Goal: Task Accomplishment & Management: Manage account settings

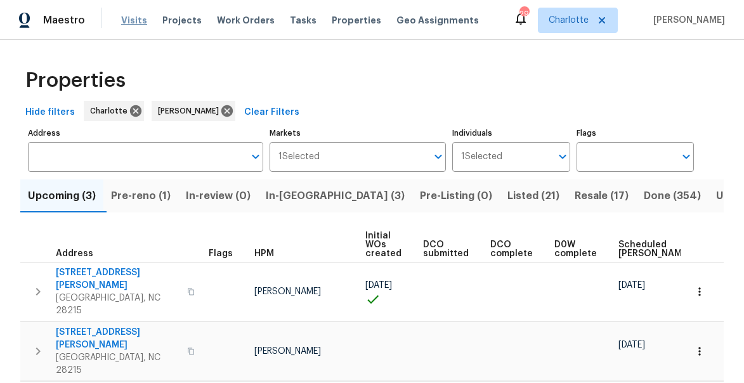
click at [121, 25] on span "Visits" at bounding box center [134, 20] width 26 height 13
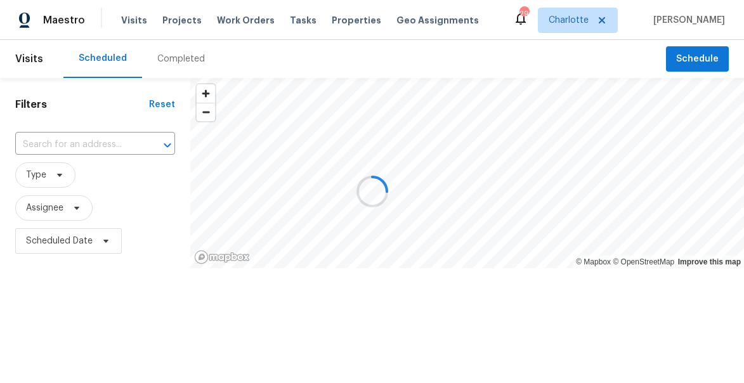
click at [52, 140] on input "text" at bounding box center [77, 145] width 124 height 20
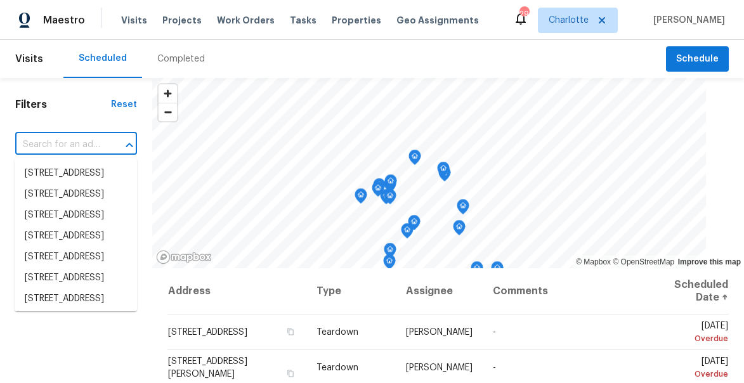
click at [41, 143] on input "text" at bounding box center [58, 145] width 86 height 20
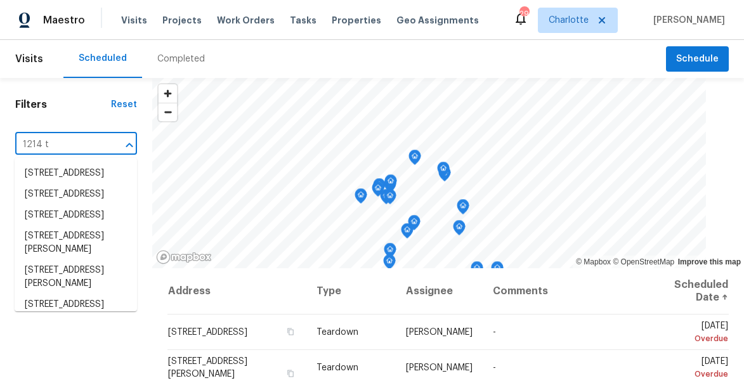
type input "1214 tr"
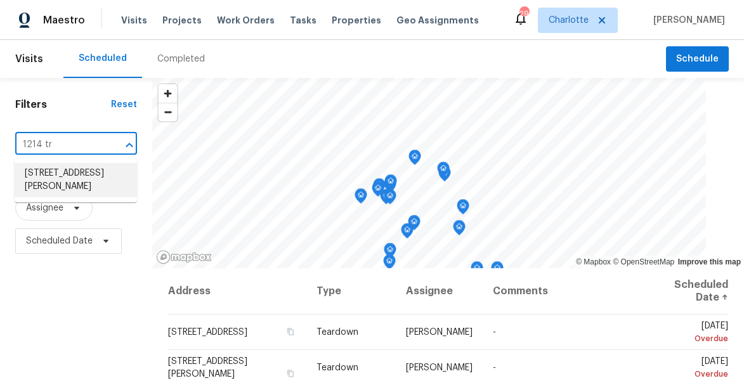
click at [47, 186] on li "[STREET_ADDRESS][PERSON_NAME]" at bounding box center [76, 180] width 122 height 34
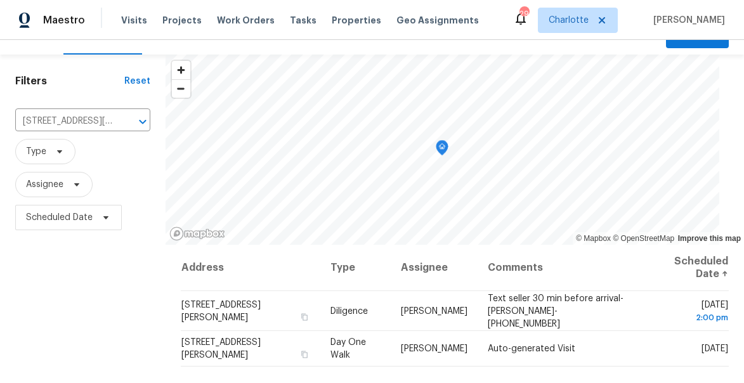
scroll to position [37, 0]
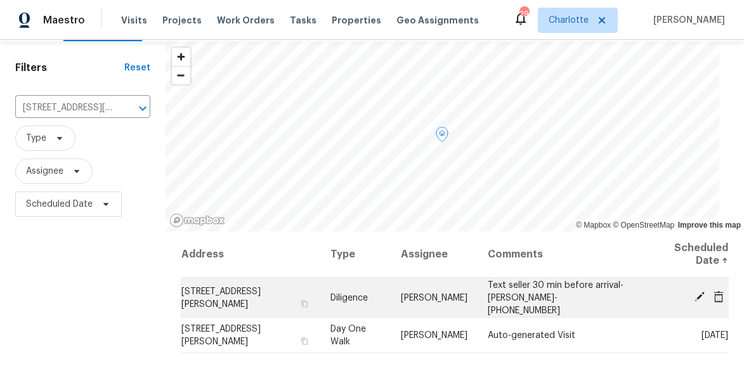
click at [696, 294] on icon at bounding box center [699, 296] width 11 height 11
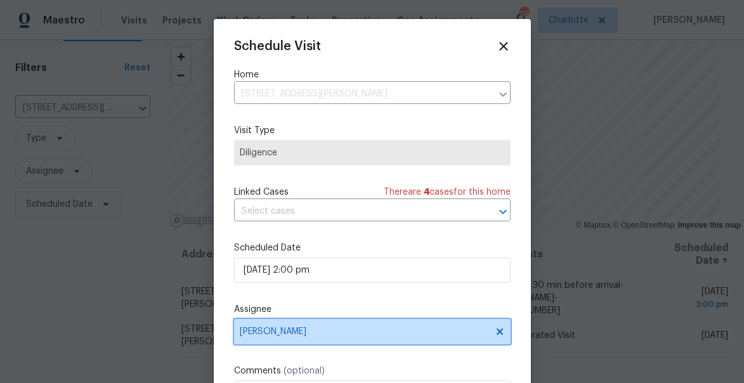
click at [311, 332] on span "[PERSON_NAME]" at bounding box center [364, 332] width 249 height 10
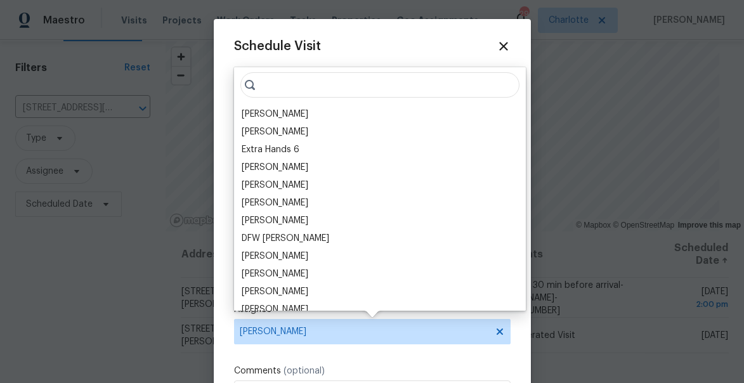
click at [294, 88] on input "search" at bounding box center [379, 84] width 279 height 25
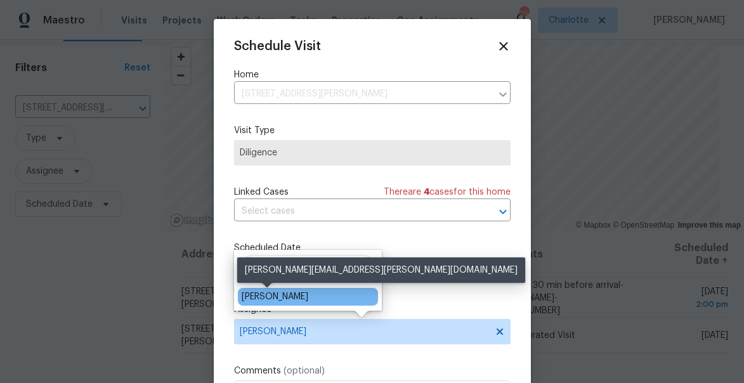
type input "[PERSON_NAME]"
click at [278, 299] on div "[PERSON_NAME]" at bounding box center [275, 297] width 67 height 13
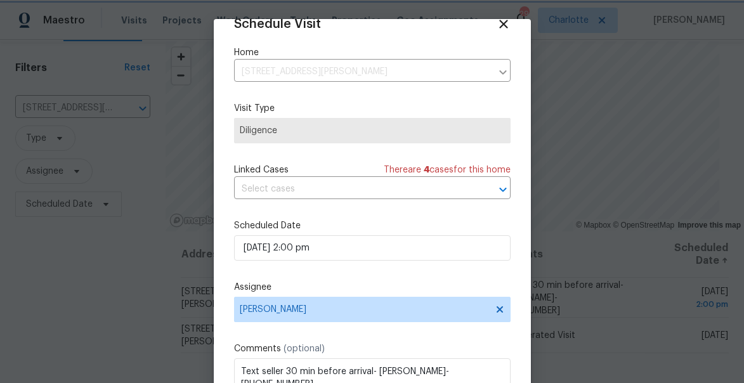
scroll to position [99, 0]
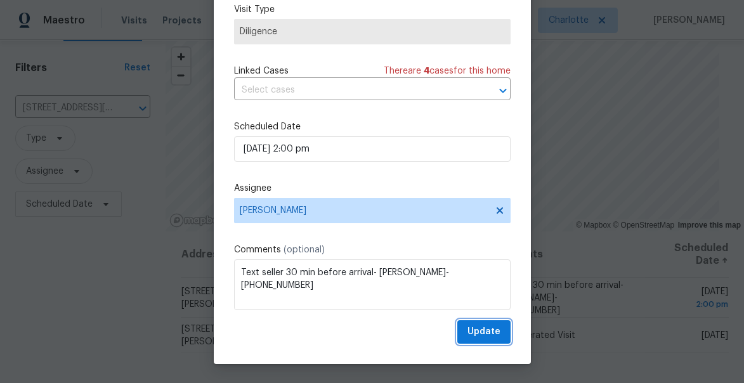
click at [488, 331] on span "Update" at bounding box center [484, 332] width 33 height 16
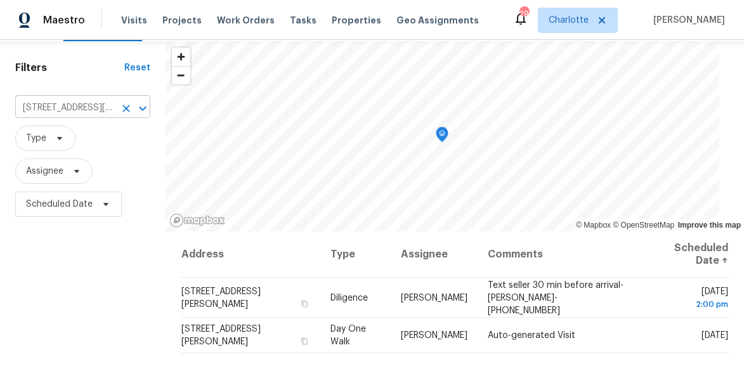
click at [73, 108] on input "[STREET_ADDRESS][PERSON_NAME]" at bounding box center [65, 108] width 100 height 20
type input "5624"
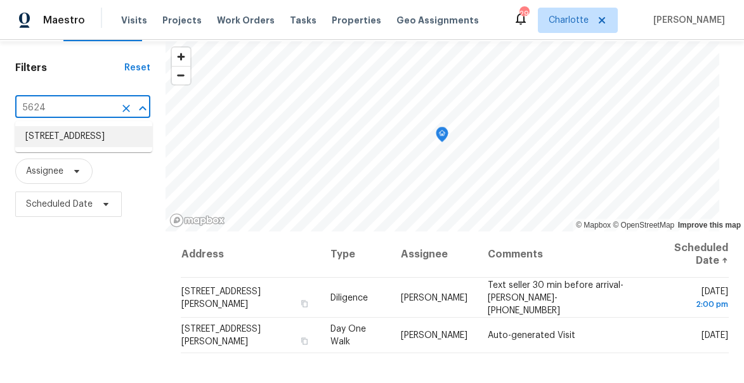
click at [62, 135] on li "[STREET_ADDRESS]" at bounding box center [83, 136] width 137 height 21
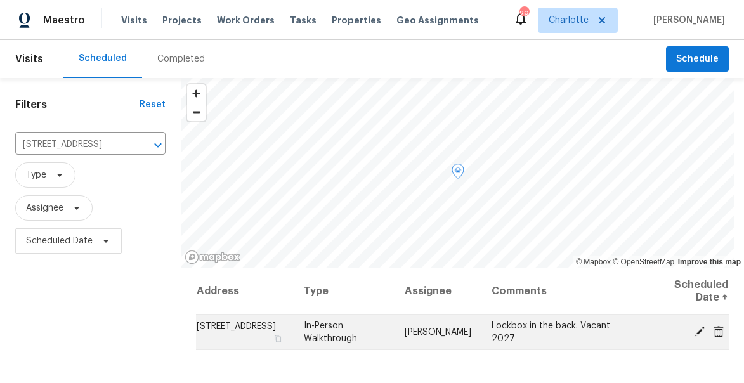
click at [700, 330] on icon at bounding box center [700, 331] width 10 height 10
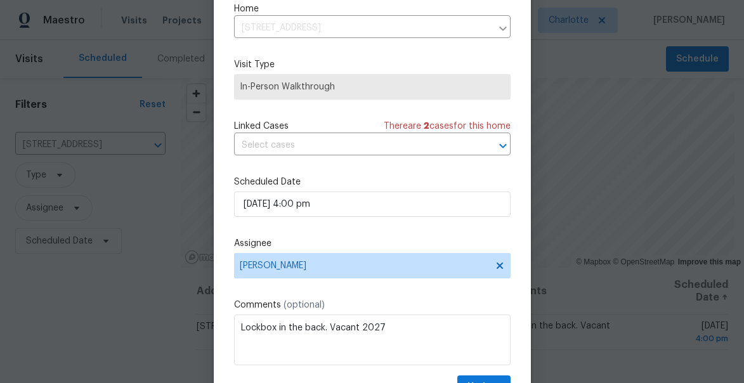
scroll to position [81, 0]
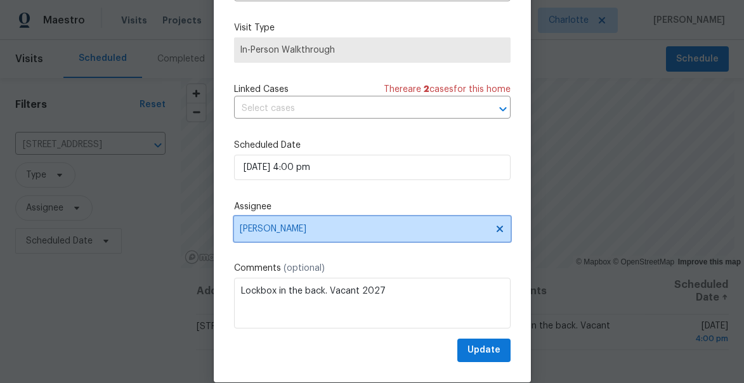
click at [358, 227] on span "[PERSON_NAME]" at bounding box center [364, 229] width 249 height 10
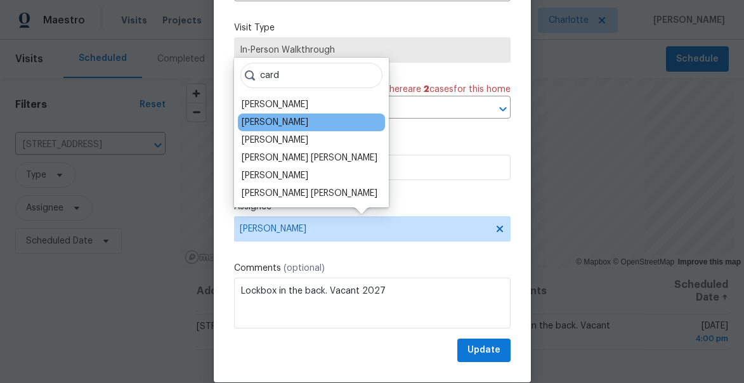
type input "card"
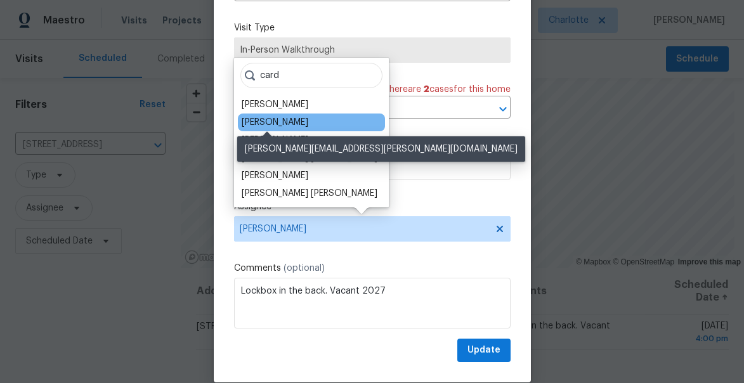
click at [268, 119] on div "[PERSON_NAME]" at bounding box center [275, 122] width 67 height 13
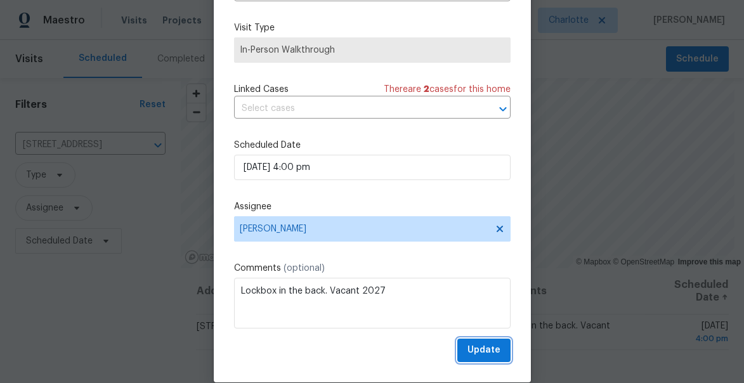
click at [490, 356] on span "Update" at bounding box center [484, 351] width 33 height 16
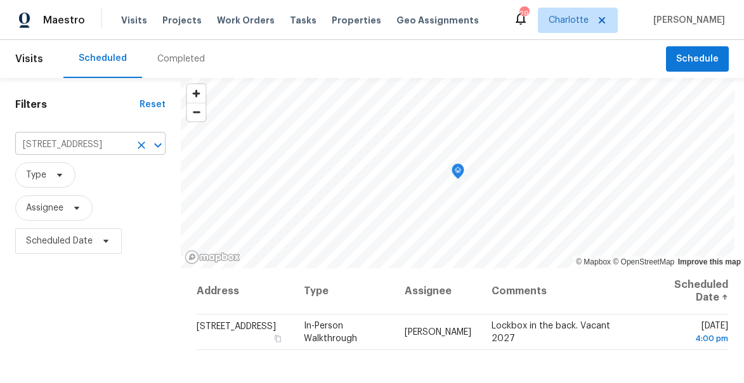
click at [67, 142] on input "[STREET_ADDRESS]" at bounding box center [72, 145] width 115 height 20
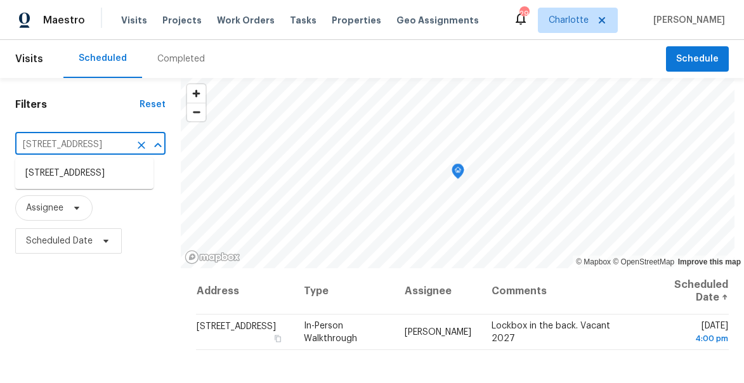
paste input "542 Santeelah Ct"
type input "[STREET_ADDRESS]"
click at [76, 184] on li "[STREET_ADDRESS]" at bounding box center [84, 173] width 138 height 21
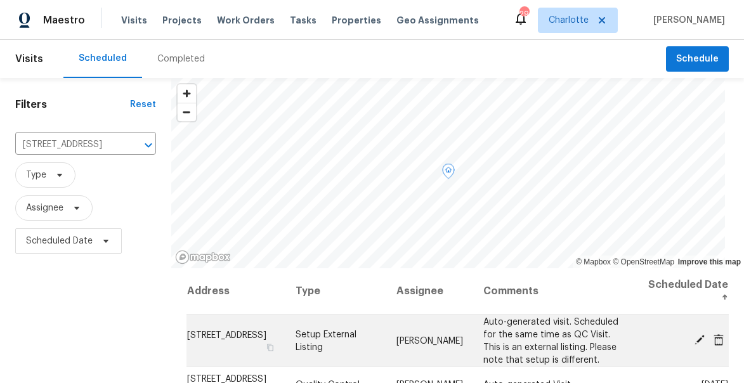
click at [701, 340] on icon at bounding box center [699, 339] width 11 height 11
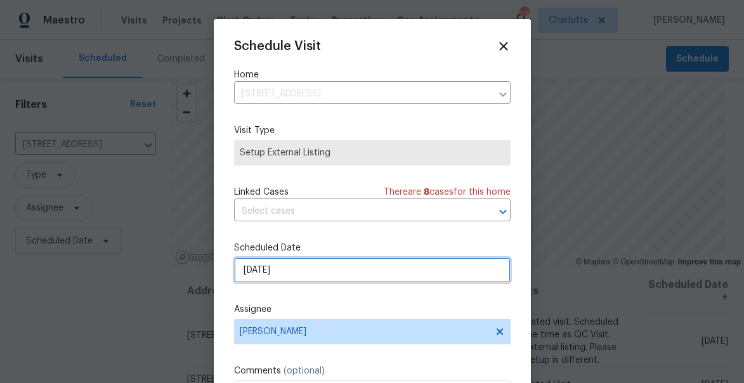
select select "9"
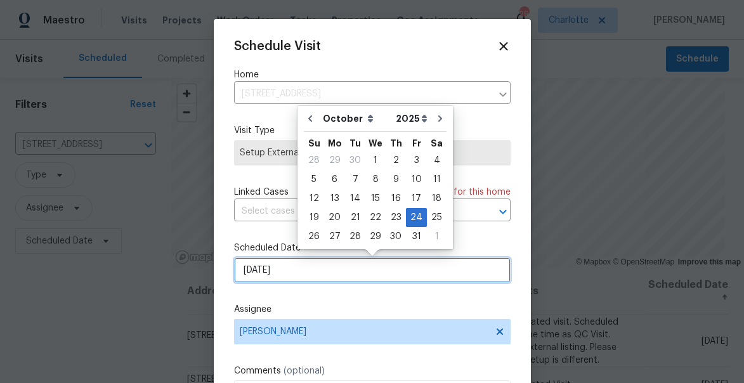
click at [369, 277] on input "[DATE]" at bounding box center [372, 270] width 277 height 25
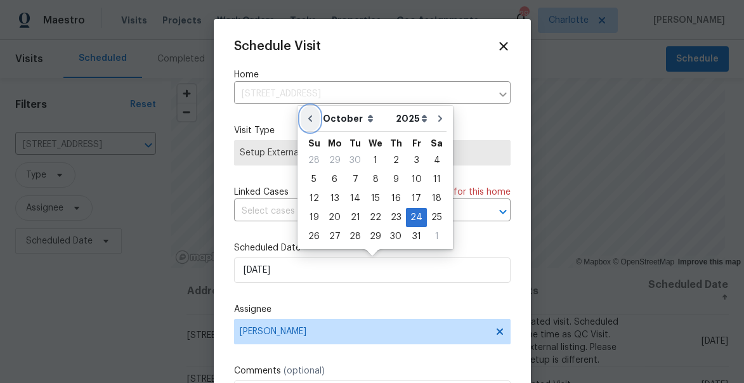
click at [311, 120] on icon "Go to previous month" at bounding box center [310, 119] width 10 height 10
type input "[DATE]"
select select "8"
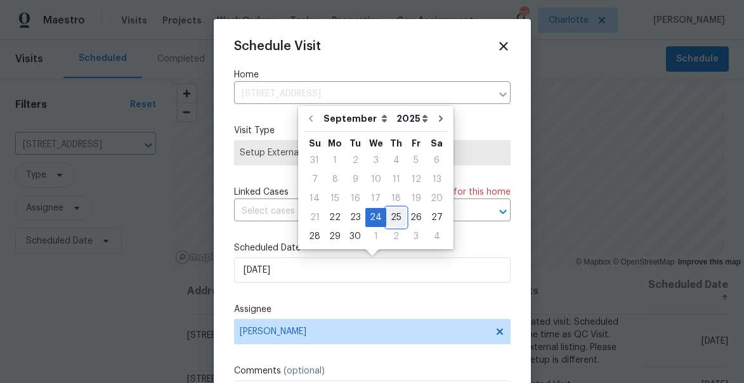
click at [393, 218] on div "25" at bounding box center [396, 218] width 20 height 18
type input "[DATE]"
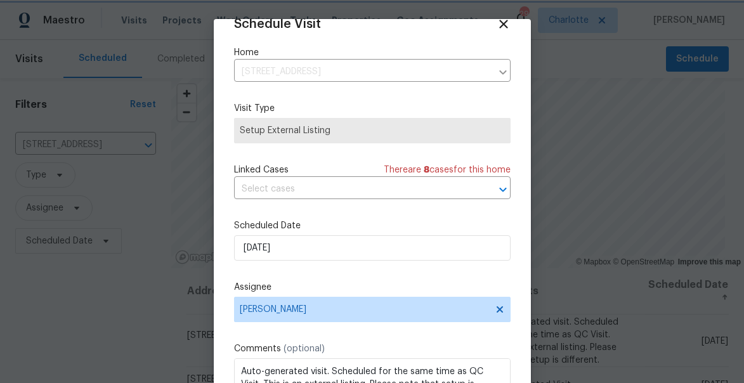
scroll to position [99, 0]
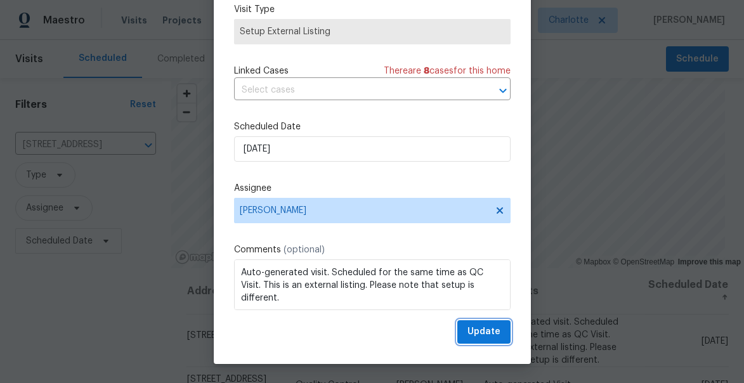
click at [487, 322] on button "Update" at bounding box center [483, 331] width 53 height 23
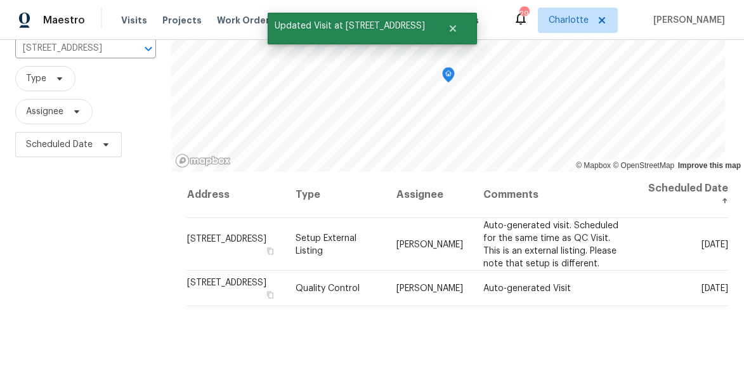
scroll to position [171, 0]
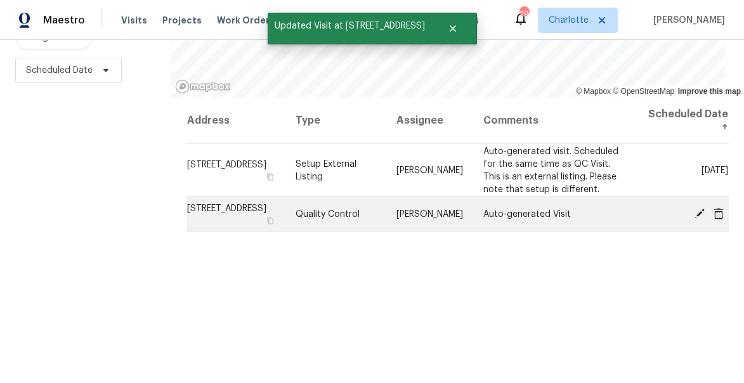
click at [699, 210] on icon at bounding box center [699, 212] width 11 height 11
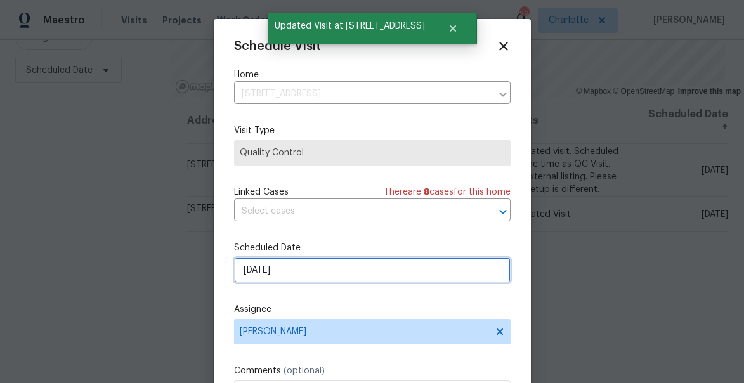
click at [360, 281] on input "[DATE]" at bounding box center [372, 270] width 277 height 25
select select "9"
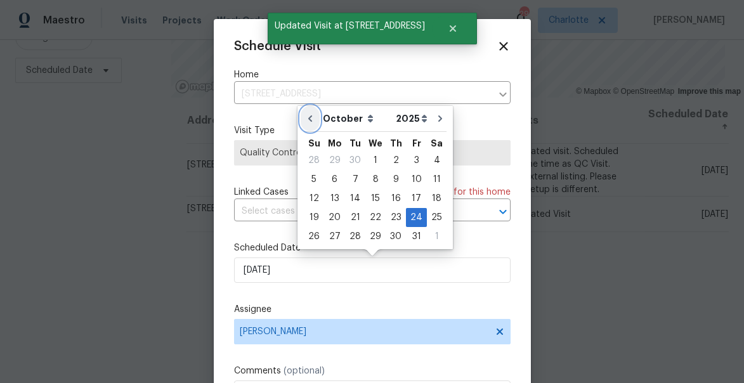
click at [313, 121] on icon "Go to previous month" at bounding box center [310, 119] width 10 height 10
type input "[DATE]"
select select "8"
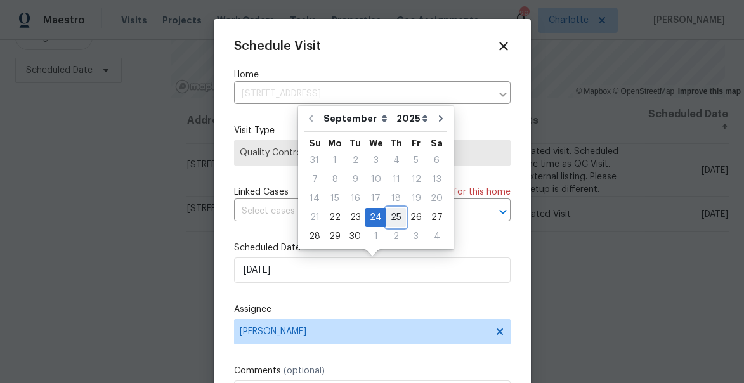
click at [393, 221] on div "25" at bounding box center [396, 218] width 20 height 18
type input "[DATE]"
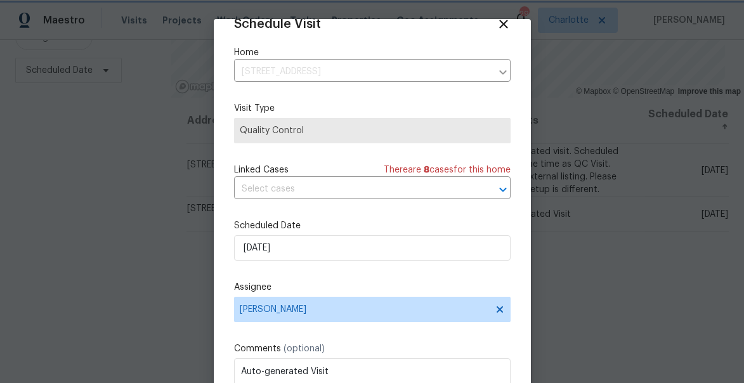
scroll to position [99, 0]
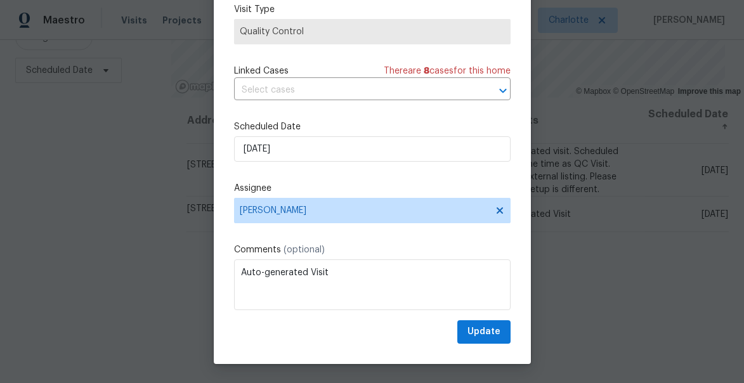
click at [484, 346] on div "Schedule Visit Home [STREET_ADDRESS] ​ Visit Type Quality Control Linked Cases …" at bounding box center [372, 142] width 317 height 444
click at [482, 330] on span "Update" at bounding box center [484, 332] width 33 height 16
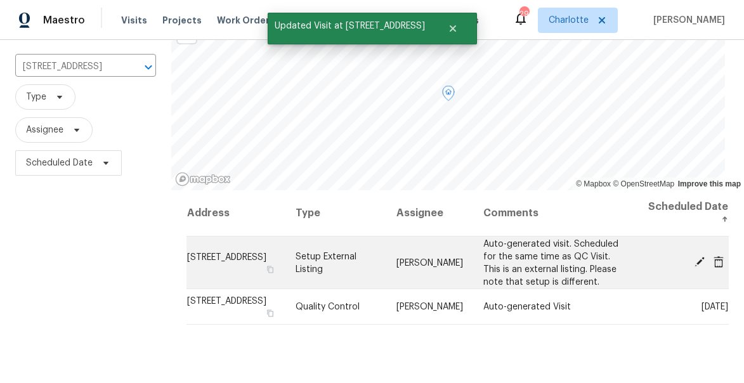
scroll to position [0, 0]
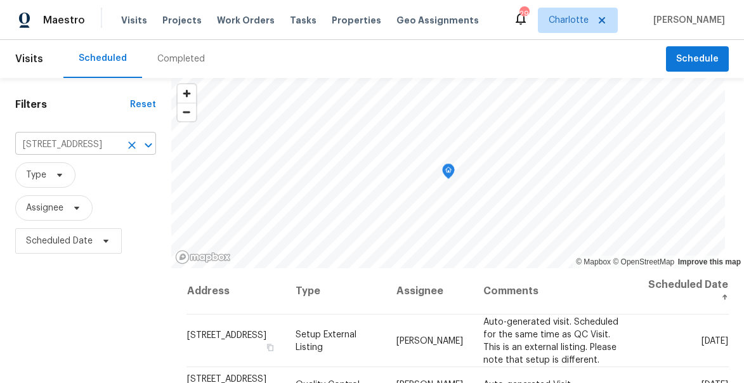
click at [65, 145] on input "[STREET_ADDRESS]" at bounding box center [67, 145] width 105 height 20
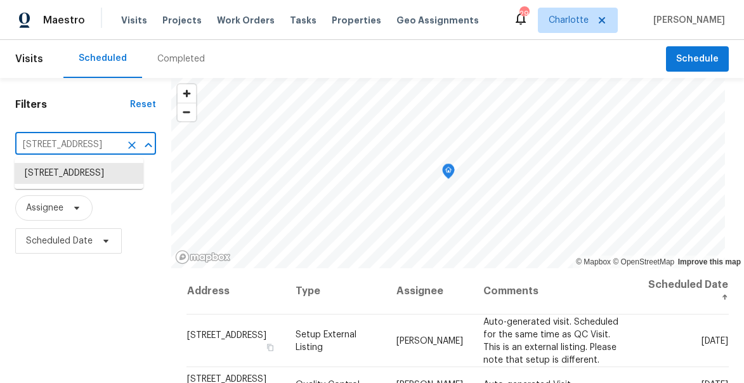
paste input "[STREET_ADDRESS][PERSON_NAME]"
type input "[STREET_ADDRESS][PERSON_NAME]"
click at [65, 178] on li "[STREET_ADDRESS][PERSON_NAME]" at bounding box center [79, 180] width 129 height 34
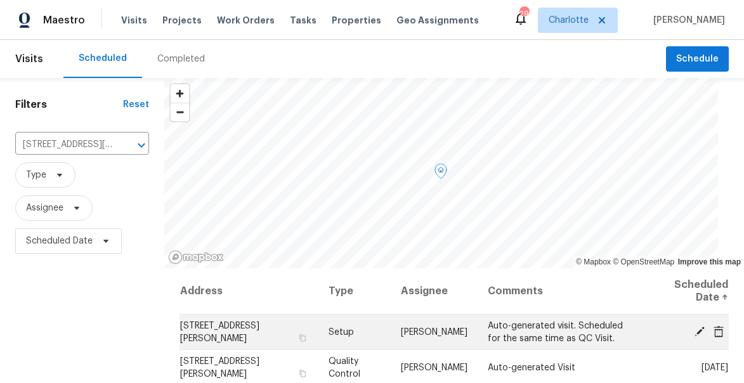
click at [699, 329] on icon at bounding box center [700, 331] width 10 height 10
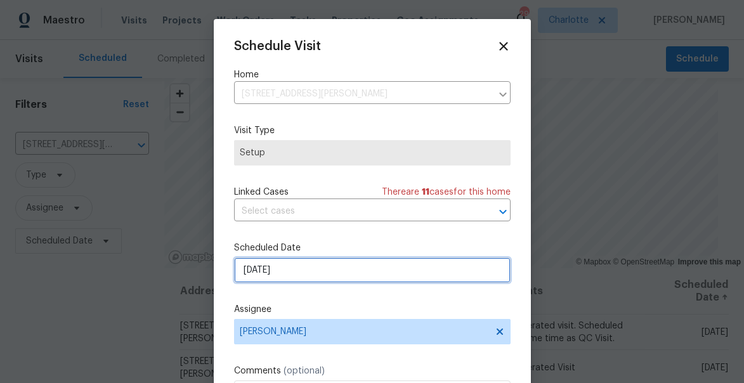
click at [340, 272] on input "[DATE]" at bounding box center [372, 270] width 277 height 25
select select "9"
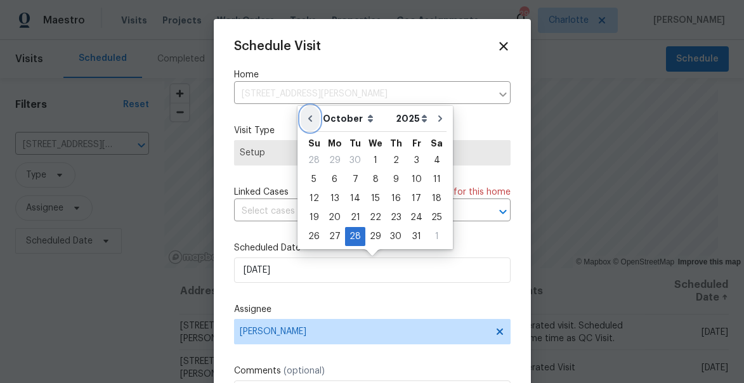
click at [315, 117] on button "Go to previous month" at bounding box center [310, 118] width 19 height 25
type input "[DATE]"
select select "8"
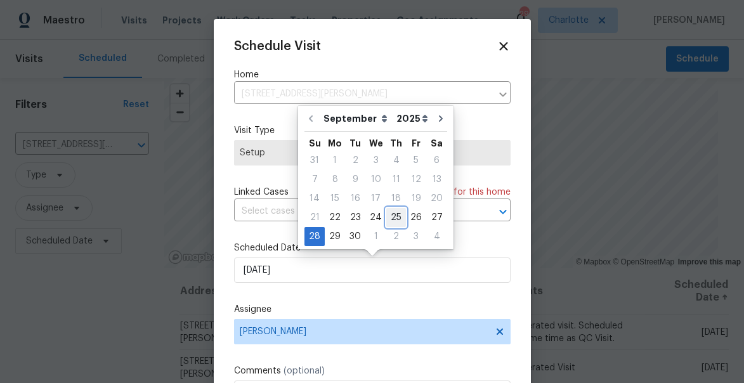
click at [393, 223] on div "25" at bounding box center [396, 218] width 20 height 18
type input "[DATE]"
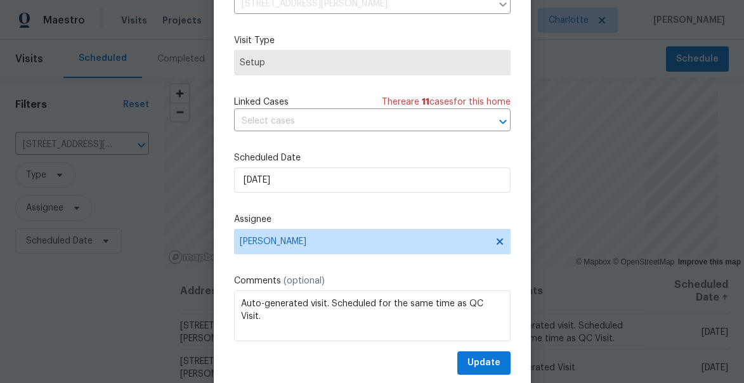
scroll to position [99, 0]
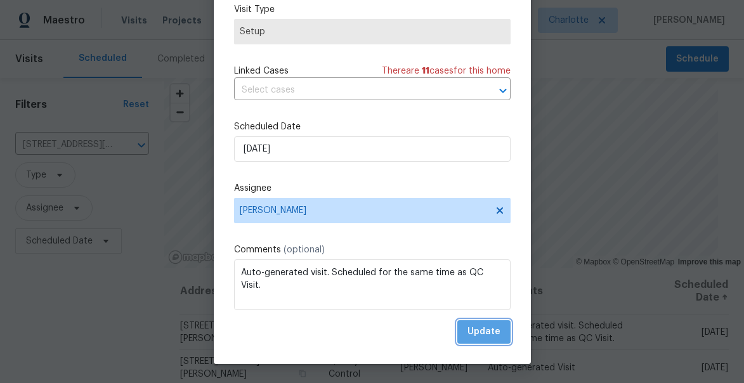
click at [488, 334] on span "Update" at bounding box center [484, 332] width 33 height 16
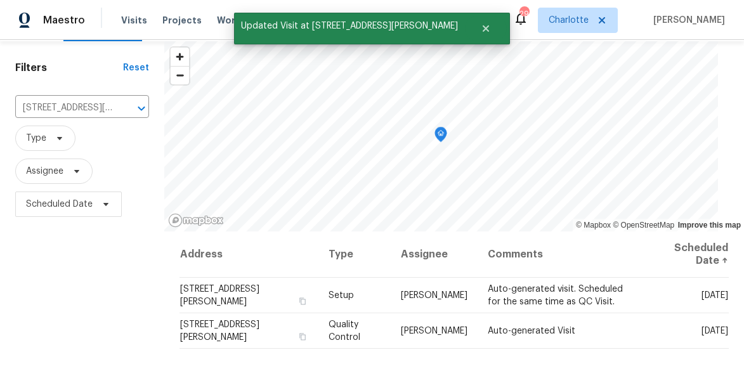
scroll to position [51, 0]
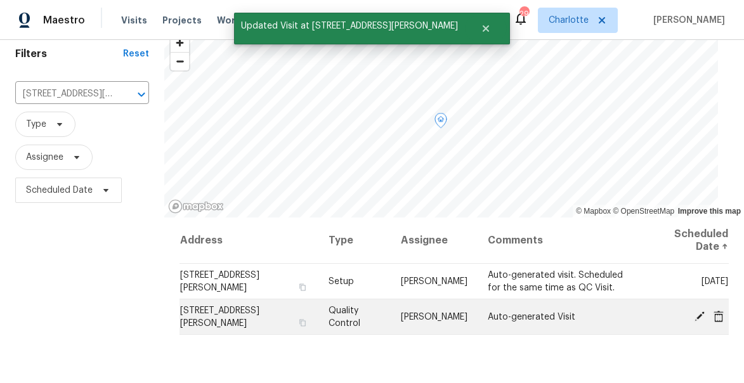
click at [699, 315] on icon at bounding box center [700, 316] width 10 height 10
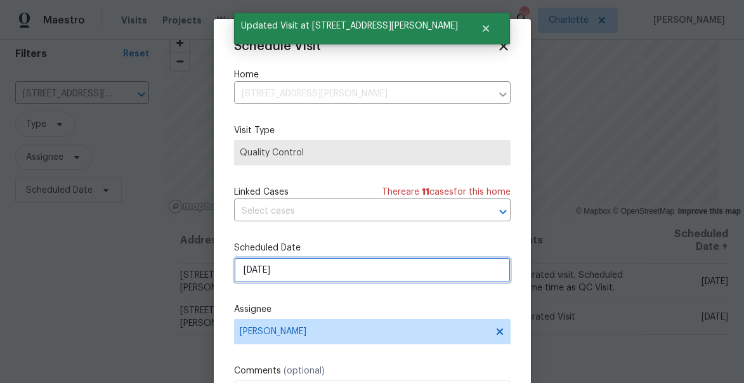
click at [339, 269] on input "[DATE]" at bounding box center [372, 270] width 277 height 25
select select "9"
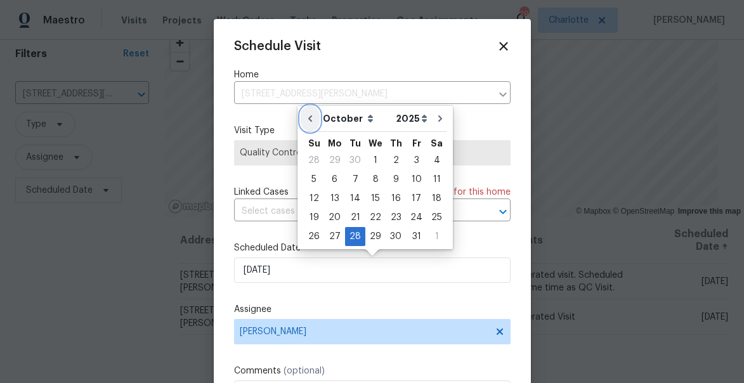
click at [313, 117] on icon "Go to previous month" at bounding box center [310, 119] width 10 height 10
type input "[DATE]"
select select "8"
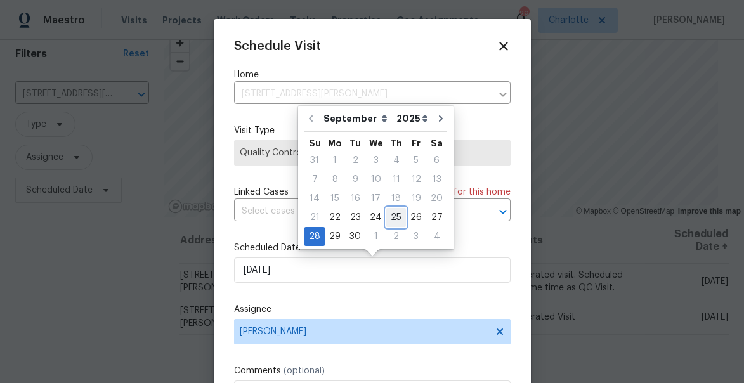
click at [391, 221] on div "25" at bounding box center [396, 218] width 20 height 18
type input "[DATE]"
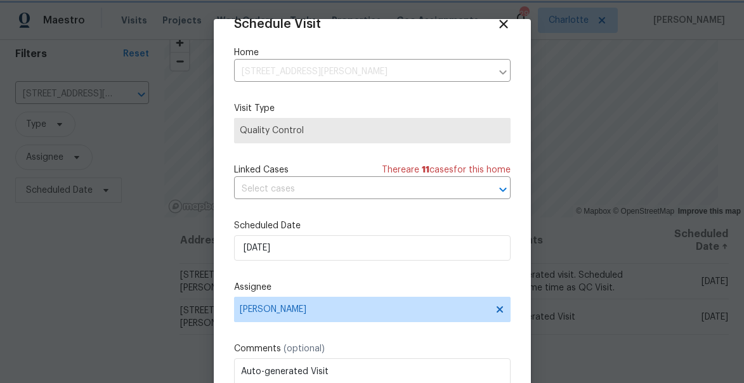
scroll to position [99, 0]
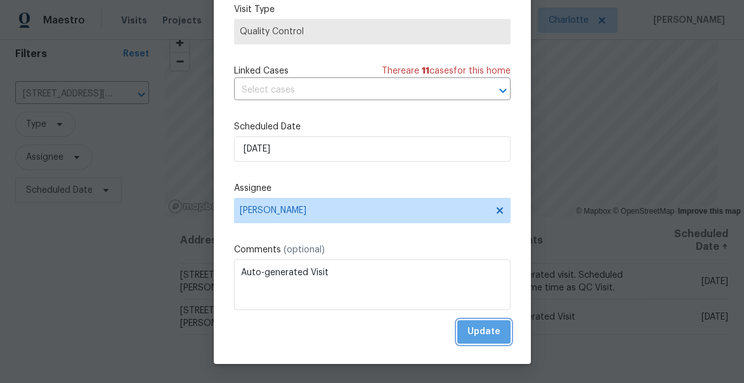
click at [493, 328] on span "Update" at bounding box center [484, 332] width 33 height 16
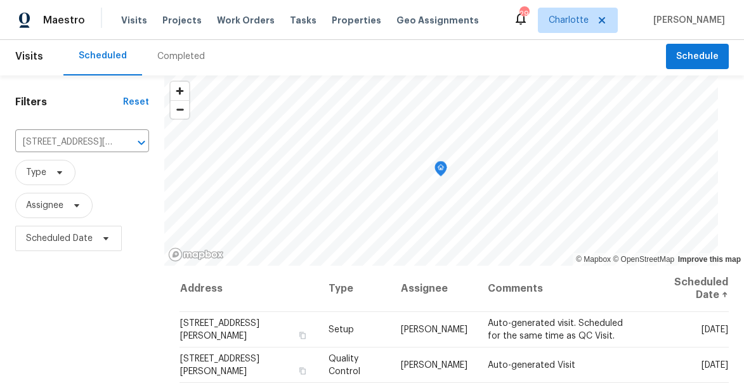
scroll to position [0, 0]
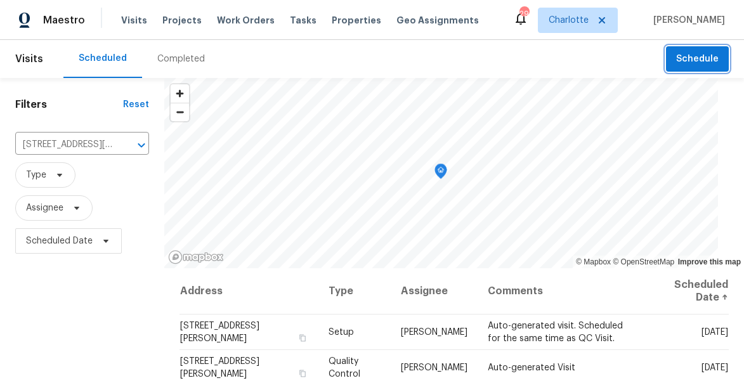
click at [702, 65] on span "Schedule" at bounding box center [697, 59] width 43 height 16
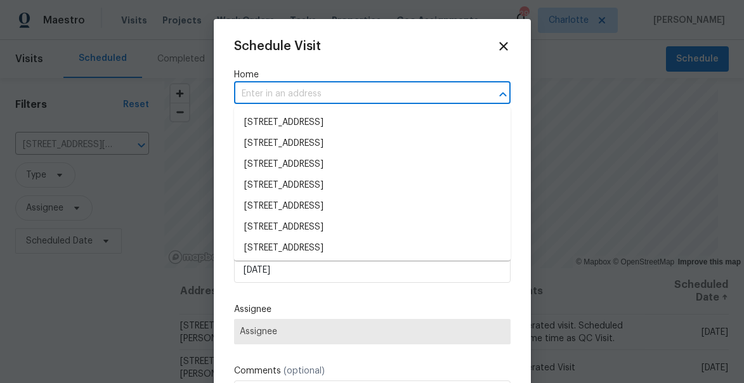
click at [278, 86] on input "text" at bounding box center [354, 94] width 241 height 20
paste input "2472 Ingleside"
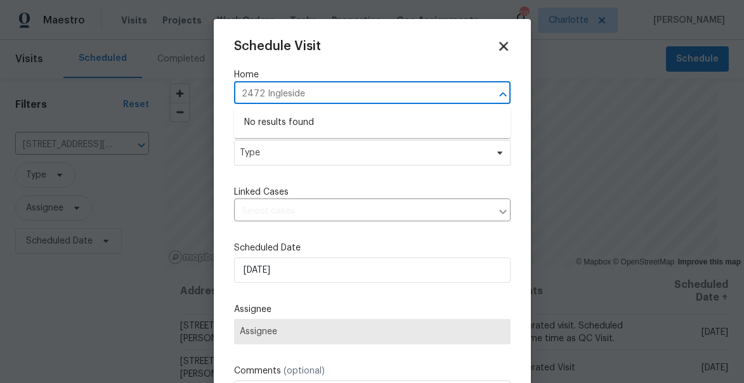
type input "2472 Ingleside"
click at [502, 43] on icon at bounding box center [503, 46] width 15 height 15
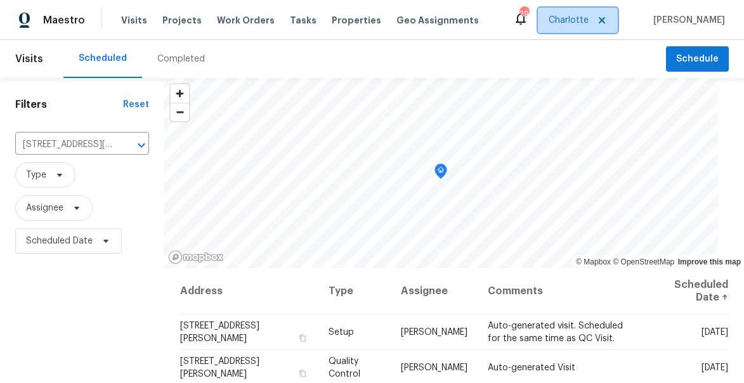
click at [589, 19] on span "Charlotte" at bounding box center [569, 20] width 40 height 13
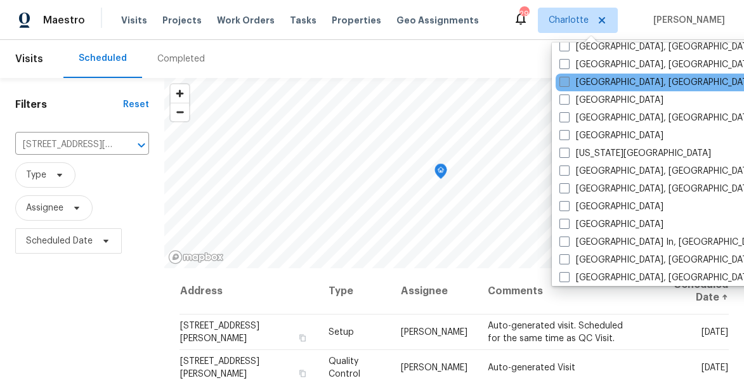
scroll to position [383, 0]
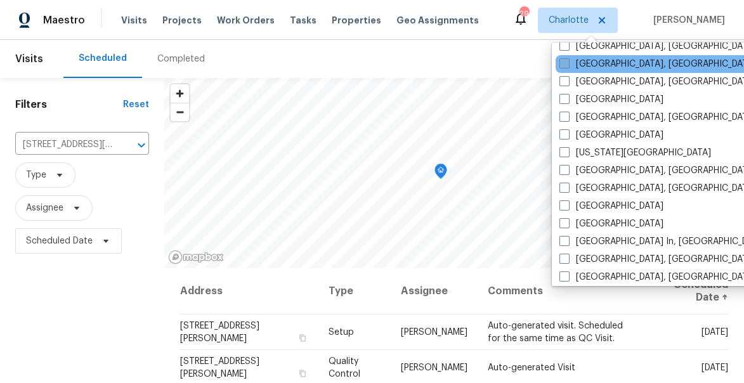
click at [574, 67] on label "[GEOGRAPHIC_DATA], [GEOGRAPHIC_DATA]" at bounding box center [657, 64] width 197 height 13
click at [568, 66] on input "[GEOGRAPHIC_DATA], [GEOGRAPHIC_DATA]" at bounding box center [563, 62] width 8 height 8
checkbox input "true"
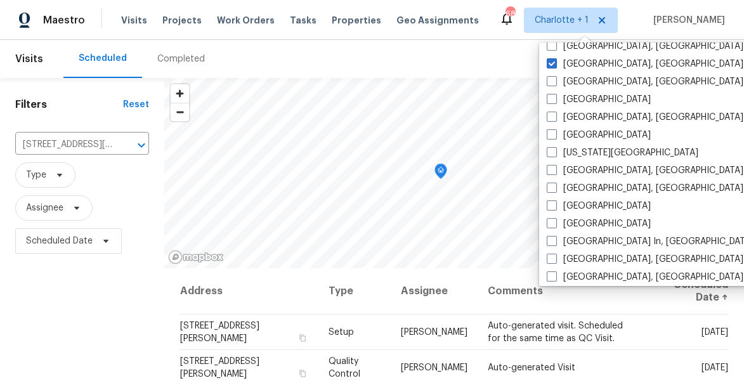
click at [428, 61] on div "Scheduled Completed" at bounding box center [364, 59] width 603 height 38
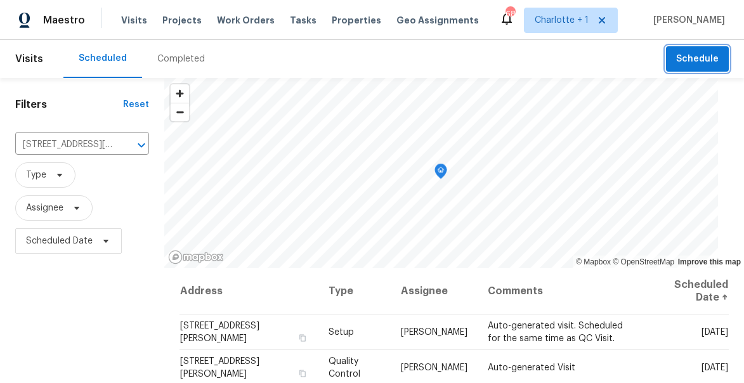
click at [695, 65] on span "Schedule" at bounding box center [697, 59] width 43 height 16
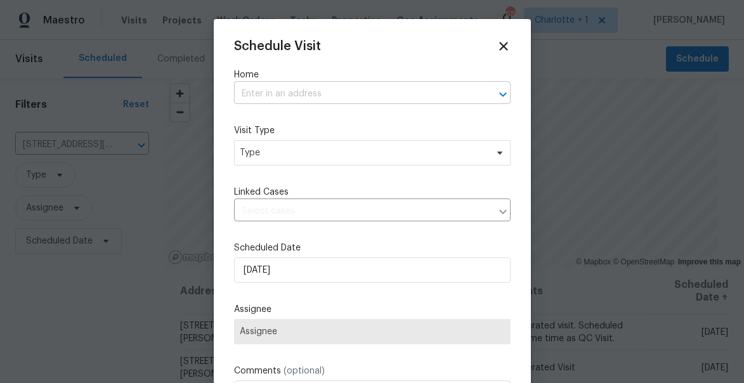
click at [265, 92] on input "text" at bounding box center [354, 94] width 241 height 20
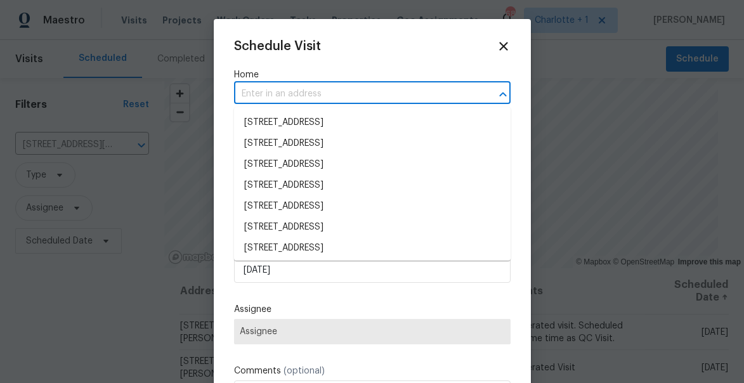
paste input "2472 Ingleside"
type input "2472 Ingleside"
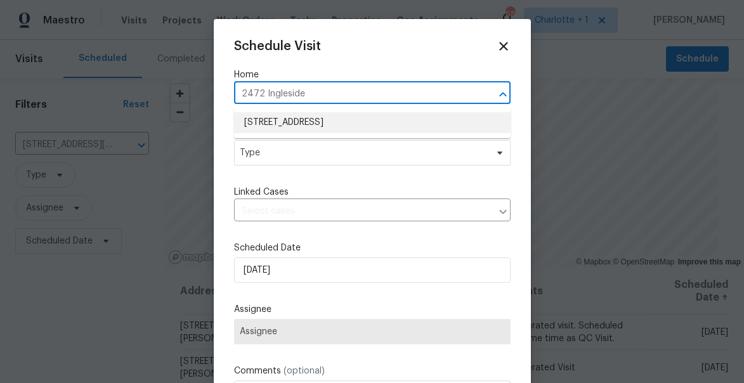
click at [288, 130] on li "[STREET_ADDRESS]" at bounding box center [372, 122] width 277 height 21
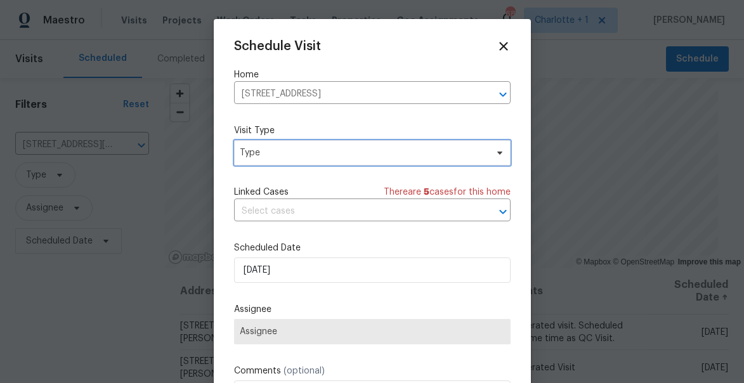
click at [285, 156] on span "Type" at bounding box center [363, 153] width 247 height 13
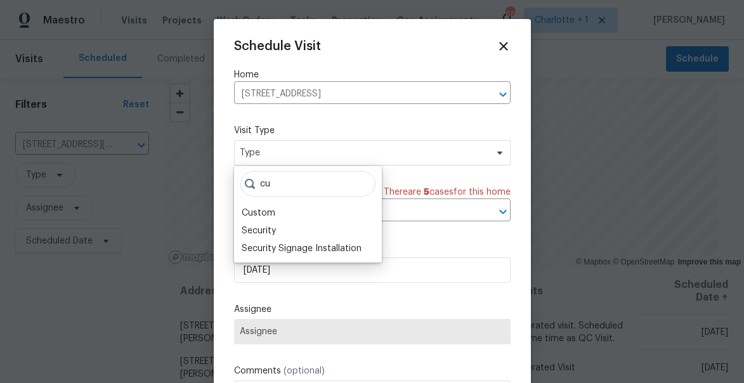
type input "c"
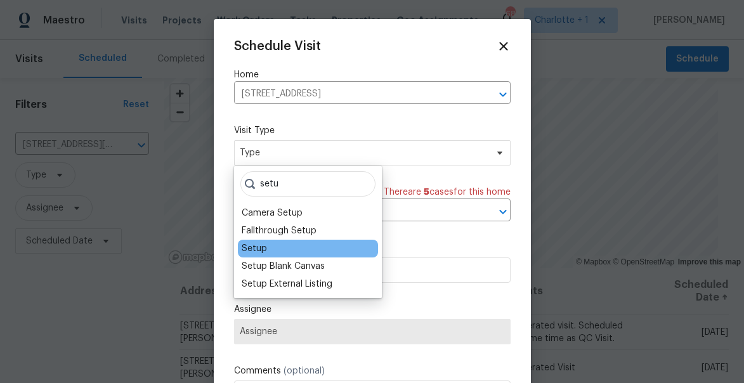
type input "setu"
click at [305, 247] on div "Setup" at bounding box center [308, 249] width 140 height 18
click at [256, 247] on div "Setup" at bounding box center [254, 248] width 25 height 13
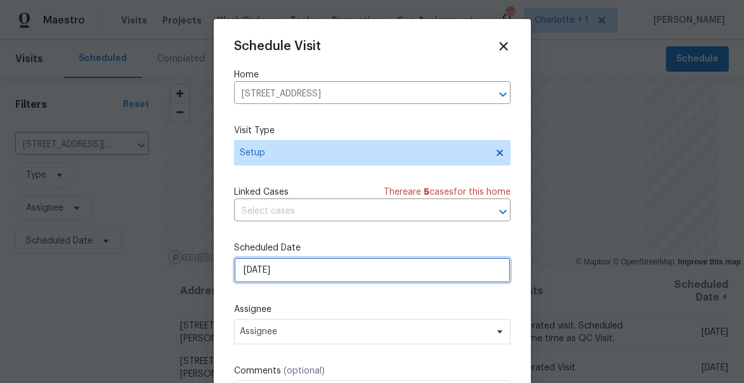
click at [299, 271] on input "[DATE]" at bounding box center [372, 270] width 277 height 25
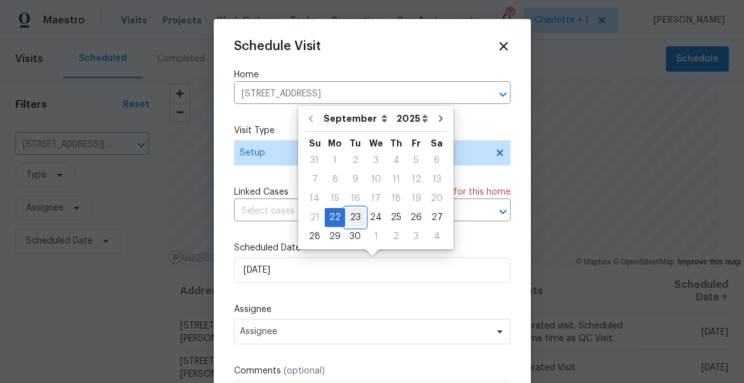
click at [354, 219] on div "23" at bounding box center [355, 218] width 20 height 18
type input "[DATE]"
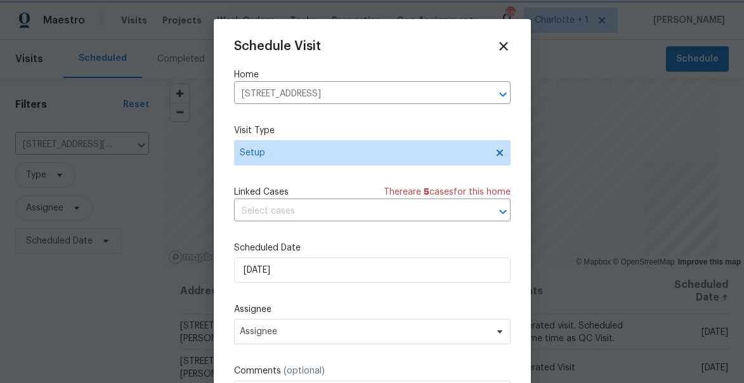
scroll to position [23, 0]
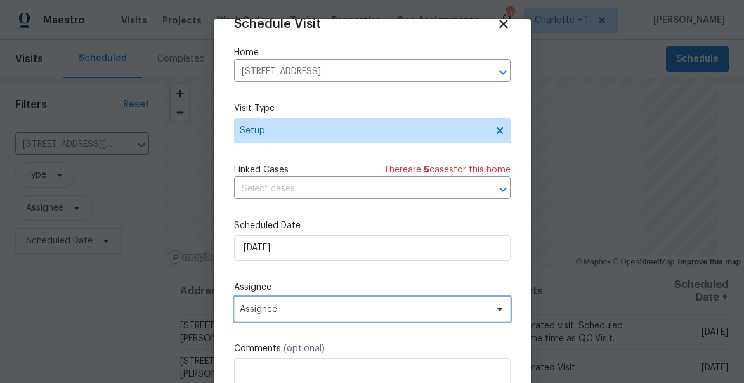
click at [286, 320] on span "Assignee" at bounding box center [372, 309] width 277 height 25
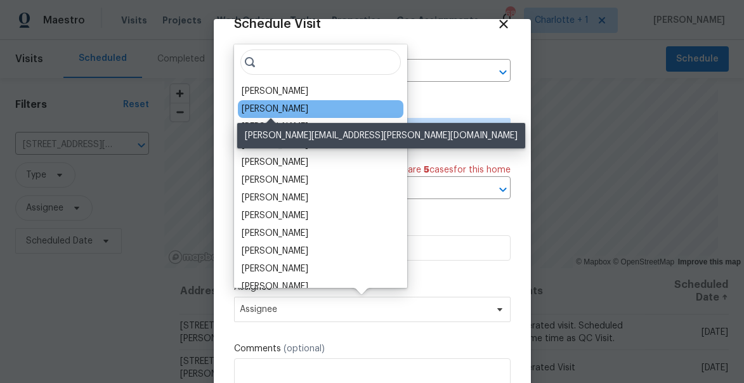
click at [285, 108] on div "[PERSON_NAME]" at bounding box center [275, 109] width 67 height 13
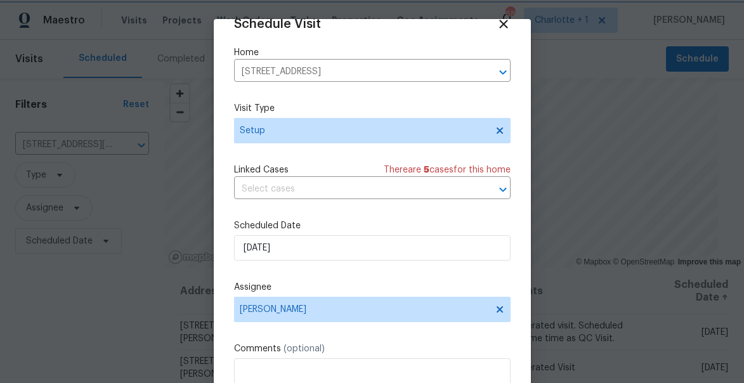
scroll to position [99, 0]
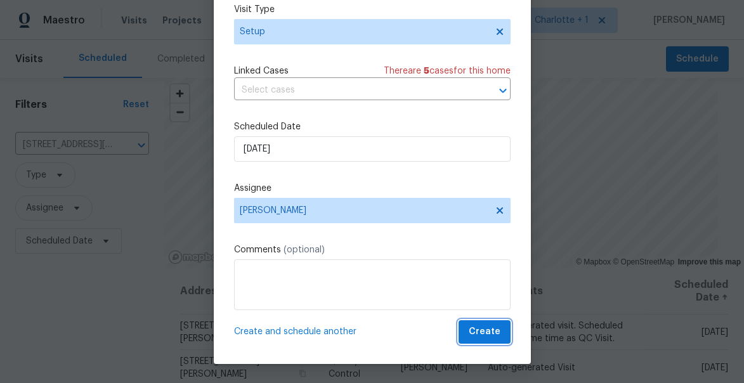
click at [490, 330] on span "Create" at bounding box center [485, 332] width 32 height 16
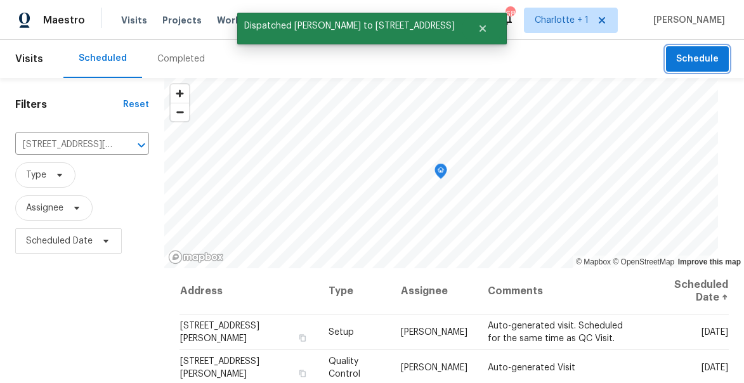
scroll to position [0, 0]
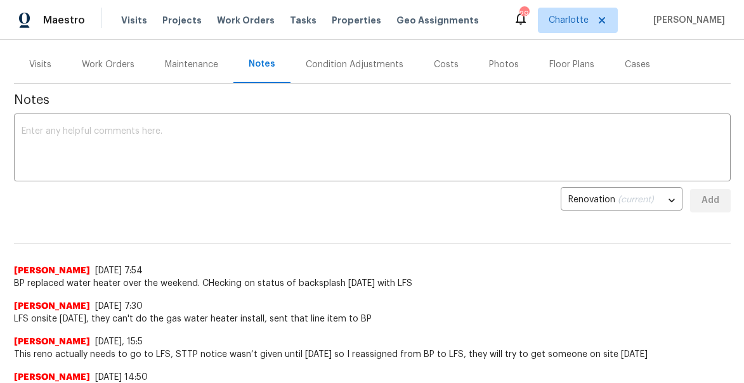
scroll to position [152, 0]
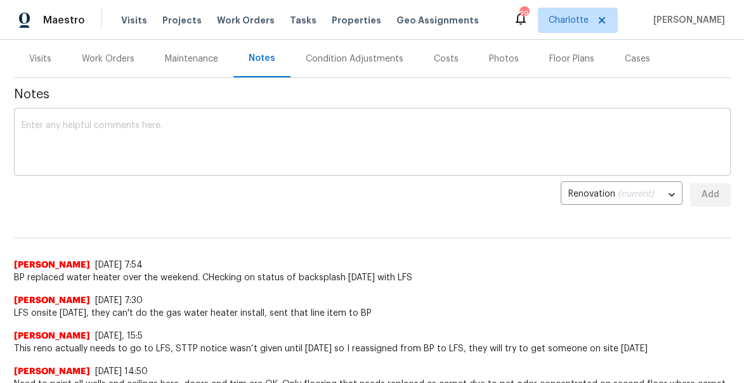
click at [273, 122] on textarea at bounding box center [373, 143] width 702 height 44
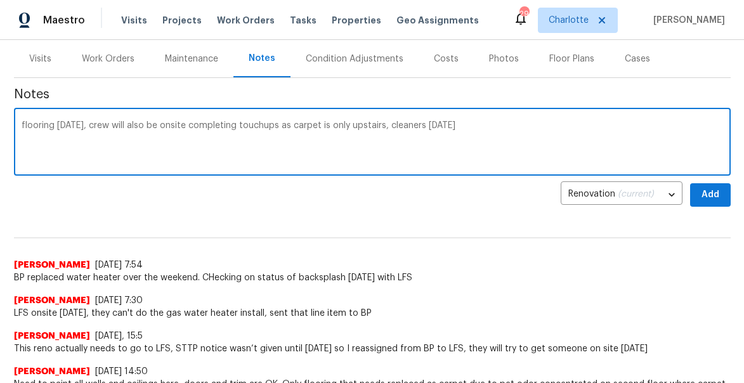
type textarea "flooring tomorrow, crew will also be onsite completing touchups as carpet is on…"
click at [722, 192] on button "Add" at bounding box center [710, 194] width 41 height 23
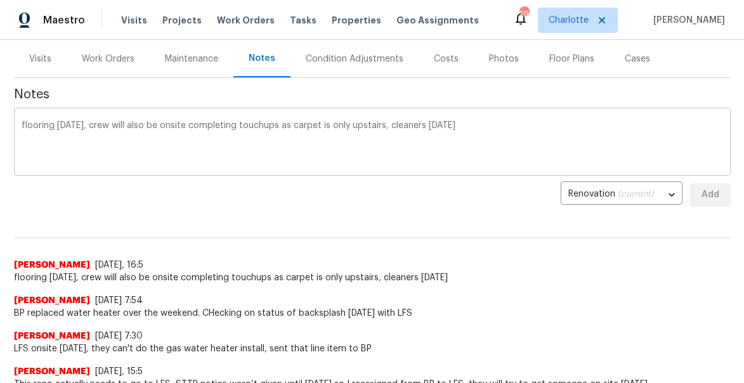
scroll to position [30, 0]
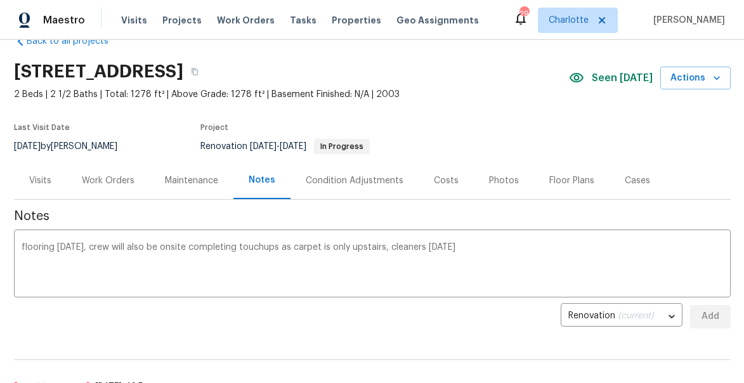
click at [122, 181] on div "Work Orders" at bounding box center [108, 180] width 53 height 13
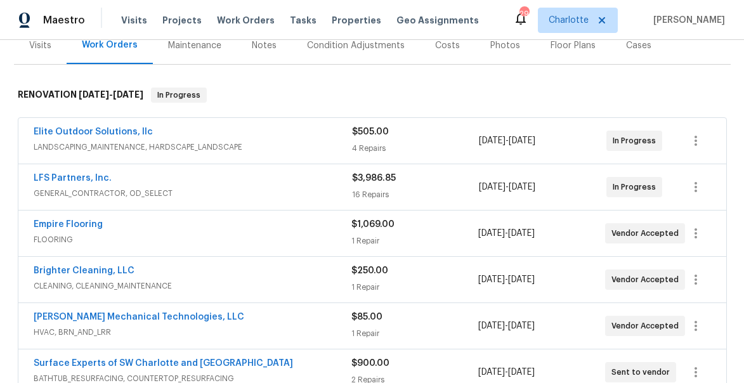
scroll to position [168, 0]
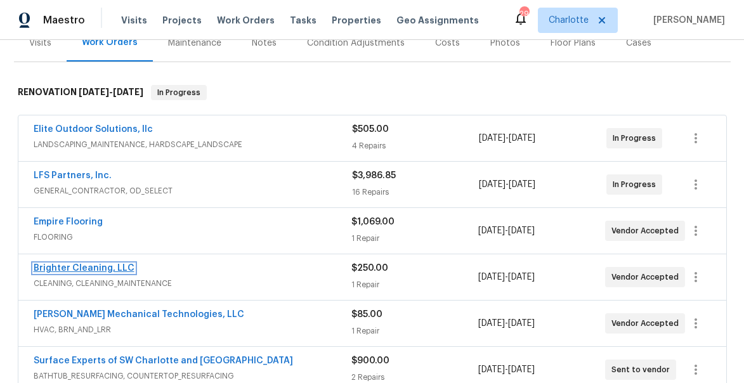
click at [109, 265] on link "Brighter Cleaning, LLC" at bounding box center [84, 268] width 101 height 9
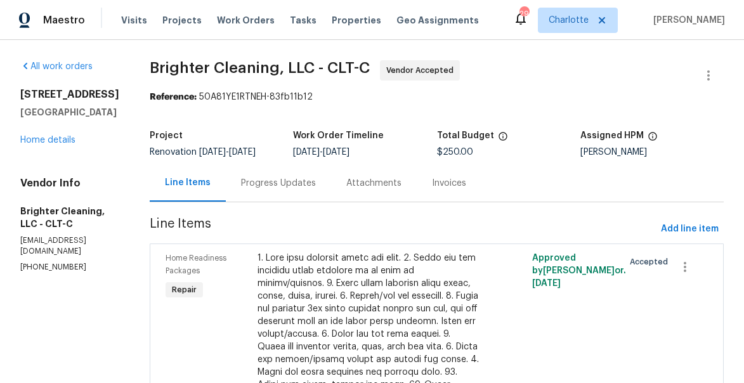
click at [259, 180] on div "Progress Updates" at bounding box center [278, 183] width 75 height 13
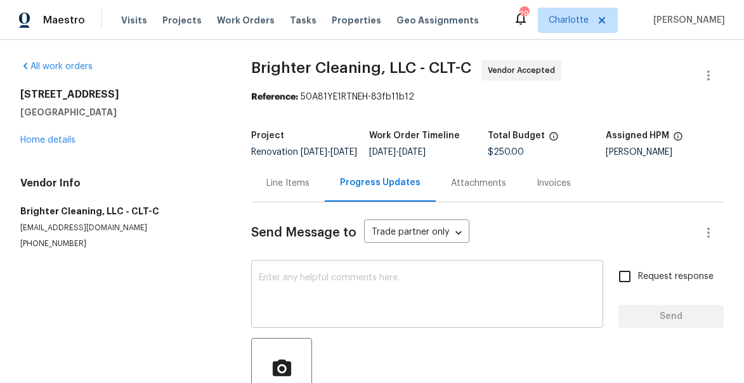
click at [310, 287] on textarea at bounding box center [427, 295] width 337 height 44
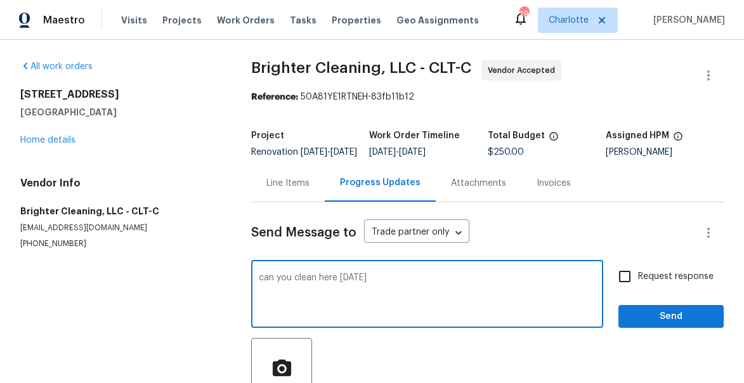
type textarea "can you clean here Wednesday"
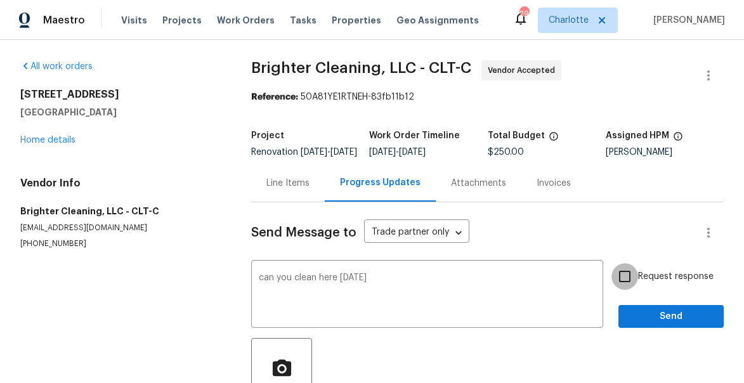
click at [627, 290] on input "Request response" at bounding box center [625, 276] width 27 height 27
checkbox input "true"
click at [656, 323] on span "Send" at bounding box center [671, 317] width 85 height 16
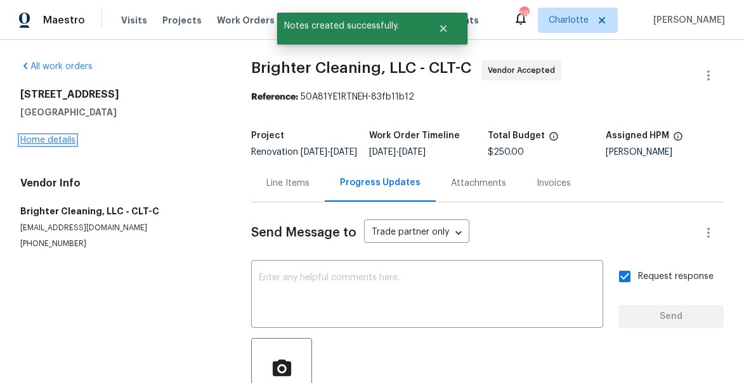
click at [60, 140] on link "Home details" at bounding box center [47, 140] width 55 height 9
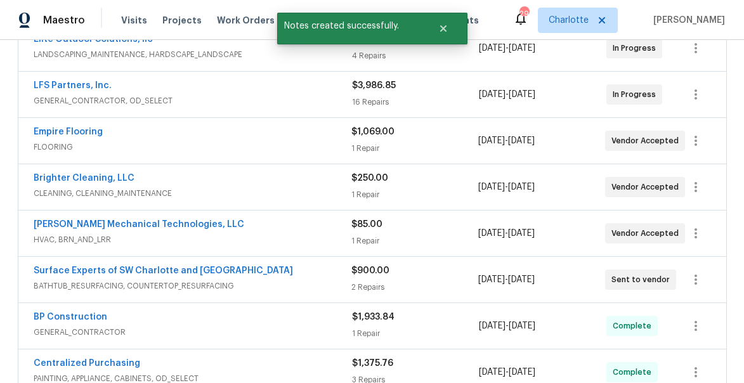
scroll to position [259, 0]
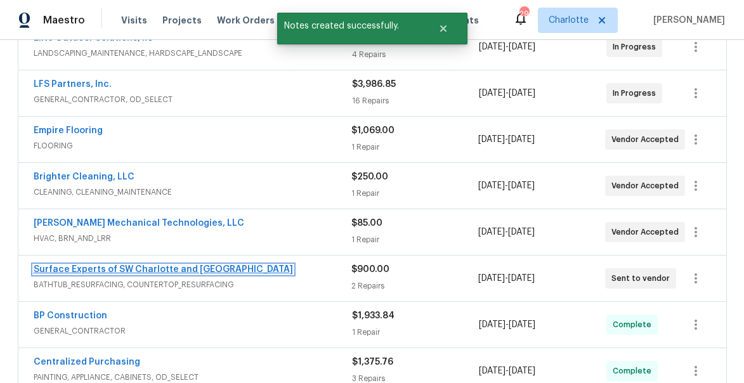
click at [112, 269] on link "Surface Experts of SW Charlotte and Rock Hill" at bounding box center [163, 269] width 259 height 9
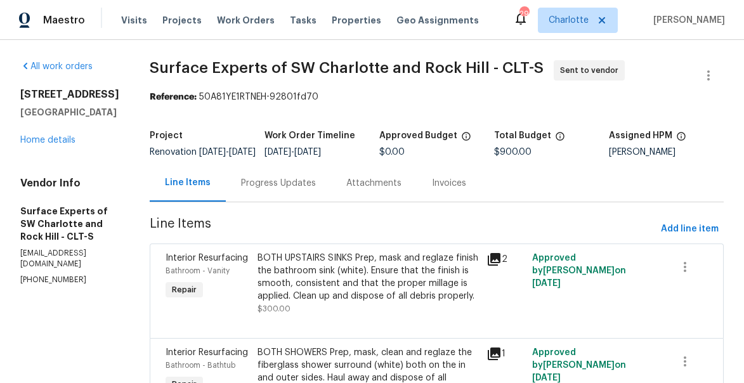
click at [280, 190] on div "Progress Updates" at bounding box center [278, 183] width 75 height 13
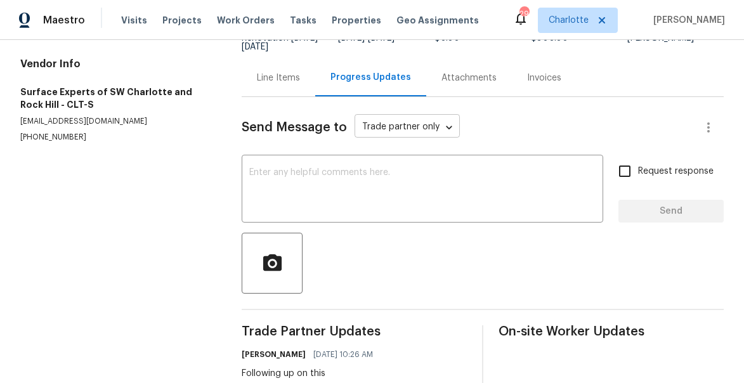
scroll to position [63, 0]
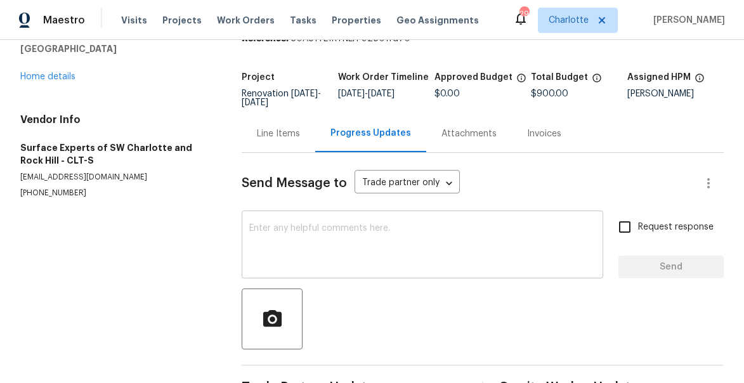
click at [311, 240] on textarea at bounding box center [422, 246] width 346 height 44
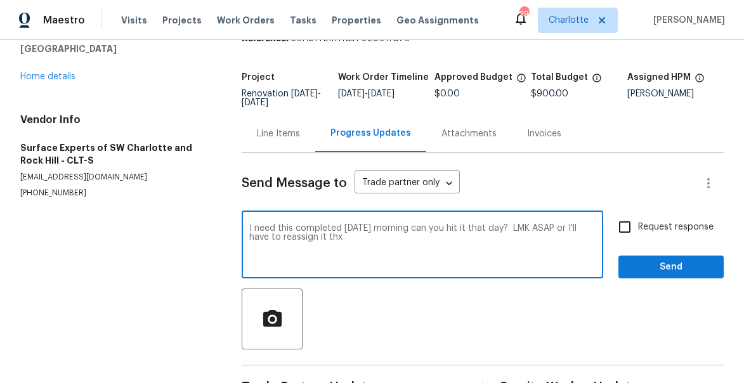
type textarea "I need this completed Thursday morning can you hit it that day? LMK ASAP or I'l…"
click at [638, 233] on input "Request response" at bounding box center [625, 227] width 27 height 27
checkbox input "true"
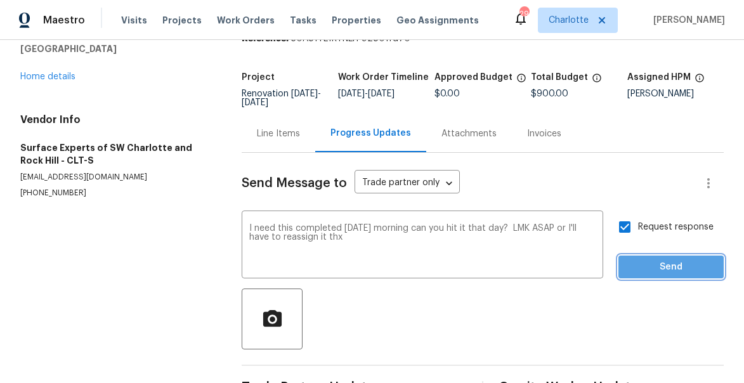
click at [647, 270] on span "Send" at bounding box center [671, 267] width 85 height 16
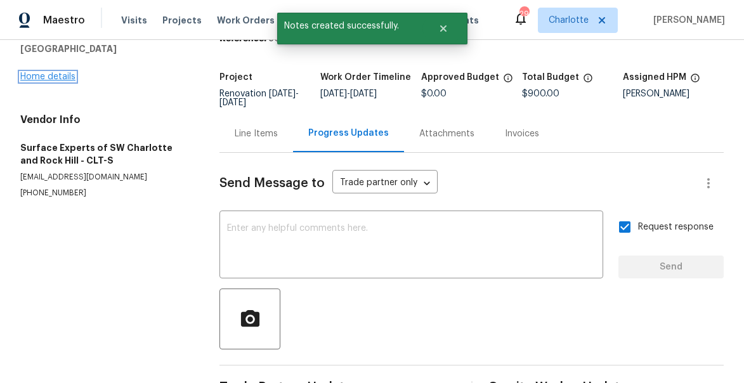
click at [49, 77] on link "Home details" at bounding box center [47, 76] width 55 height 9
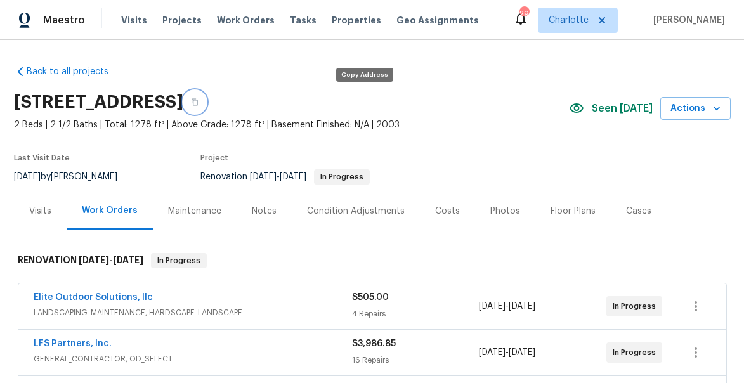
click at [198, 103] on icon "button" at bounding box center [195, 102] width 6 height 7
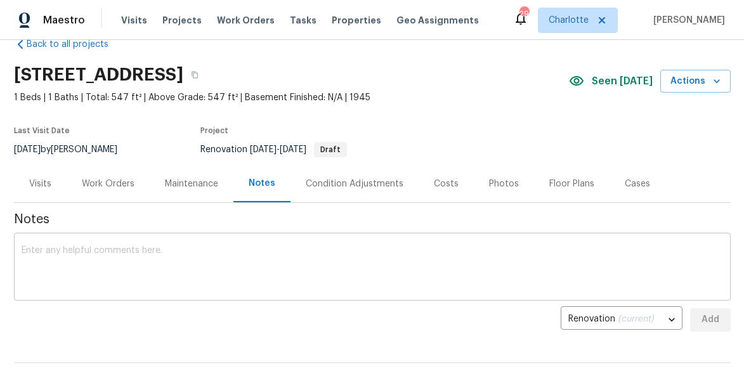
scroll to position [8, 0]
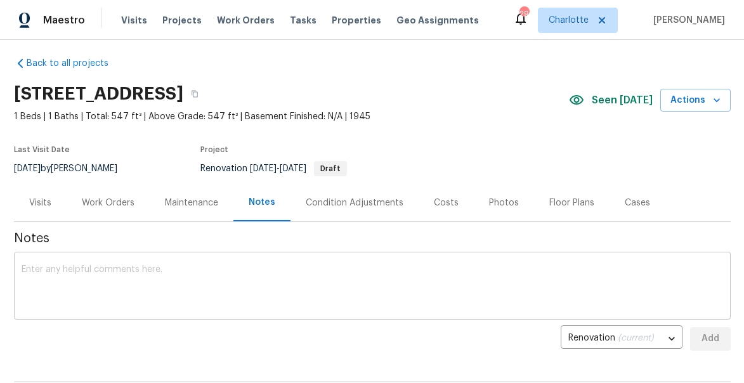
click at [159, 295] on textarea at bounding box center [373, 287] width 702 height 44
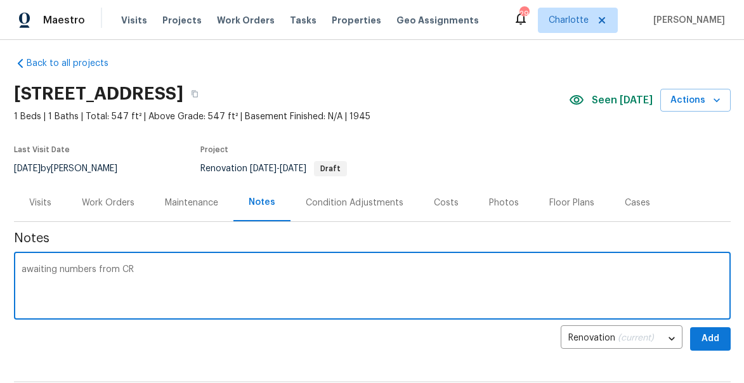
type textarea "awaiting numbers from CR"
click at [712, 337] on span "Add" at bounding box center [710, 339] width 20 height 16
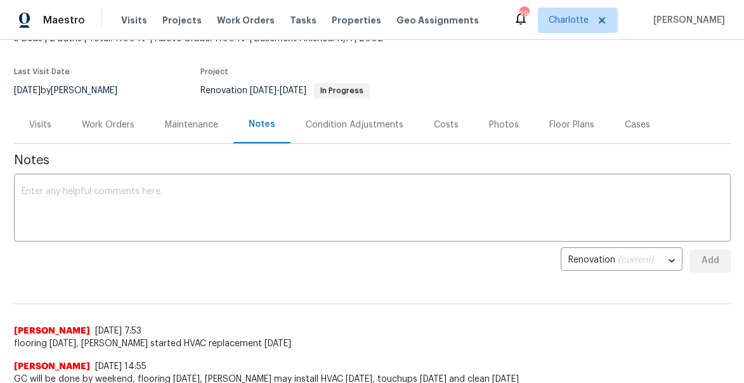
scroll to position [120, 0]
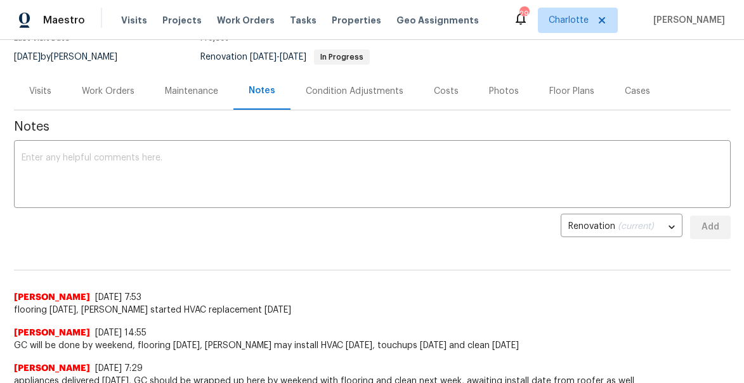
click at [108, 89] on div "Work Orders" at bounding box center [108, 91] width 53 height 13
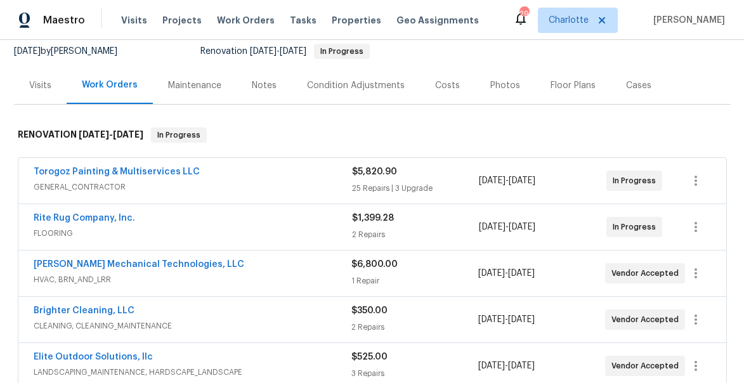
scroll to position [138, 0]
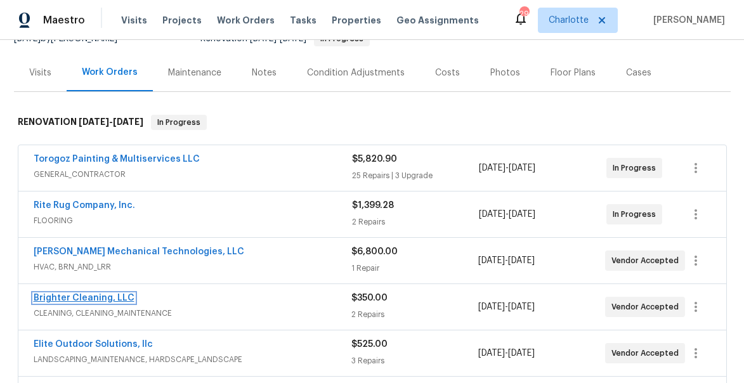
click at [90, 294] on link "Brighter Cleaning, LLC" at bounding box center [84, 298] width 101 height 9
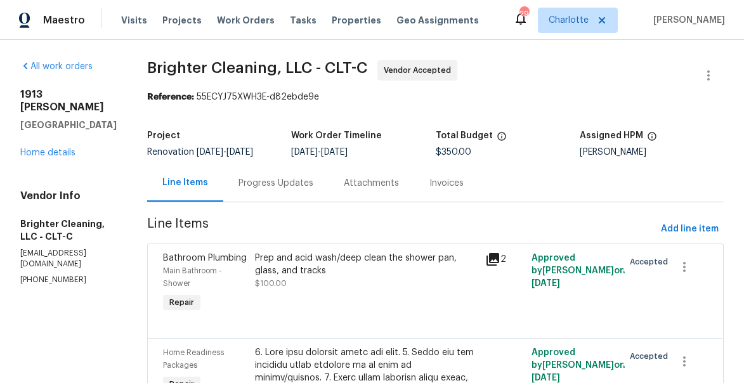
click at [272, 188] on div "Progress Updates" at bounding box center [276, 183] width 75 height 13
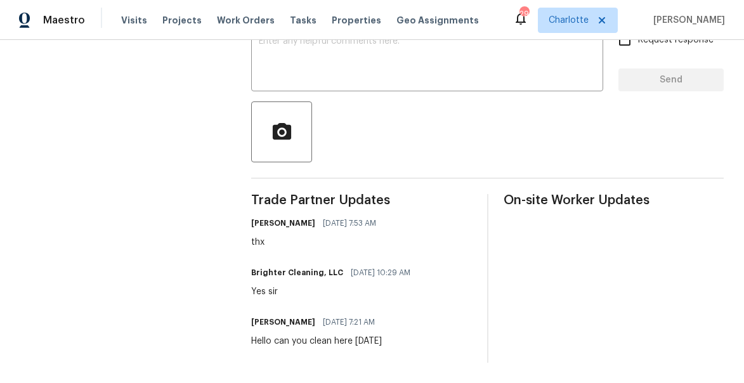
scroll to position [11, 0]
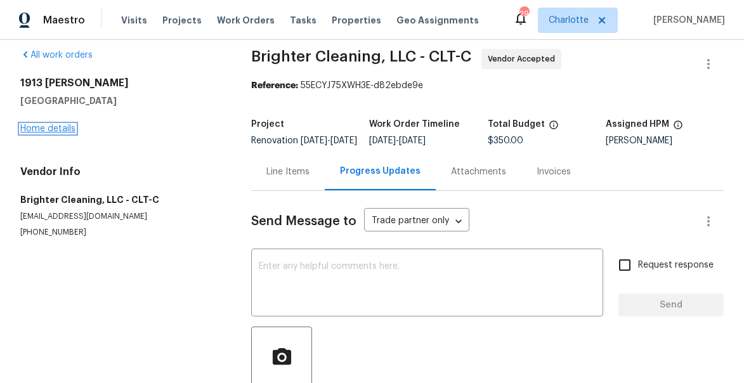
click at [41, 129] on link "Home details" at bounding box center [47, 128] width 55 height 9
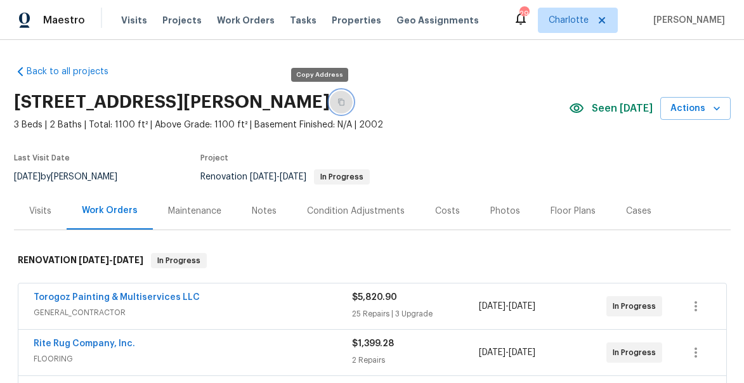
click at [338, 105] on icon "button" at bounding box center [341, 102] width 6 height 7
